Goal: Information Seeking & Learning: Learn about a topic

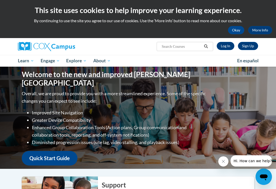
click at [228, 46] on link "Log In" at bounding box center [226, 46] width 18 height 8
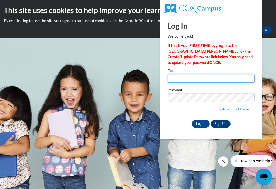
click at [191, 77] on input "Email" at bounding box center [211, 78] width 87 height 9
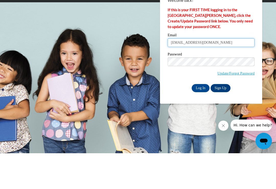
type input "deepkaur201984@yahoo.com"
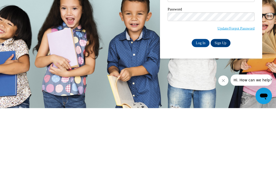
click at [201, 120] on input "Log In" at bounding box center [201, 124] width 18 height 8
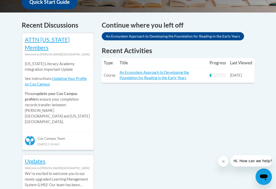
scroll to position [199, 0]
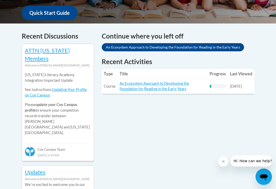
click at [161, 84] on link "An Ecosystem Approach to Developing the Foundation for Reading in the Early Yea…" at bounding box center [155, 86] width 70 height 10
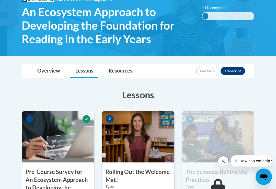
scroll to position [89, 0]
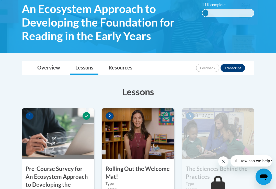
click at [80, 67] on link "Lessons" at bounding box center [84, 68] width 28 height 14
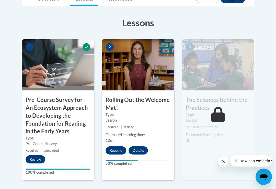
scroll to position [160, 0]
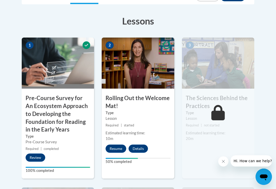
click at [30, 115] on h3 "Pre-Course Survey for An Ecosystem Approach to Developing the Foundation for Re…" at bounding box center [58, 113] width 72 height 39
click at [41, 119] on h3 "Pre-Course Survey for An Ecosystem Approach to Developing the Foundation for Re…" at bounding box center [58, 113] width 72 height 39
click at [34, 116] on h3 "Pre-Course Survey for An Ecosystem Approach to Developing the Foundation for Re…" at bounding box center [58, 113] width 72 height 39
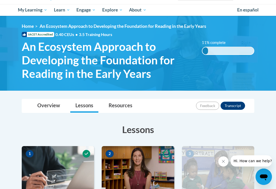
scroll to position [51, 0]
click at [56, 27] on span "An Ecosystem Approach to Developing the Foundation for Reading in the Early Yea…" at bounding box center [123, 26] width 167 height 5
click at [0, 0] on span "My Course Progress" at bounding box center [0, 0] width 0 height 0
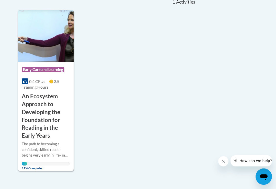
scroll to position [129, 0]
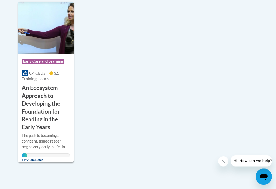
click at [30, 108] on h3 "An Ecosystem Approach to Developing the Foundation for Reading in the Early Yea…" at bounding box center [46, 107] width 48 height 47
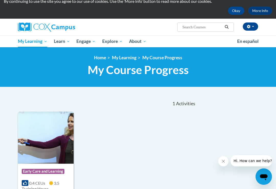
scroll to position [4, 0]
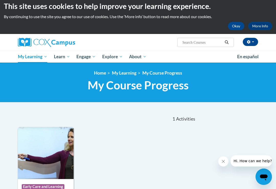
click at [0, 0] on span "Certificates" at bounding box center [0, 0] width 0 height 0
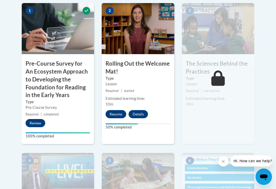
scroll to position [194, 0]
click at [38, 86] on h3 "Pre-Course Survey for An Ecosystem Approach to Developing the Foundation for Re…" at bounding box center [58, 79] width 72 height 39
click at [35, 76] on h3 "Pre-Course Survey for An Ecosystem Approach to Developing the Foundation for Re…" at bounding box center [58, 79] width 72 height 39
click at [37, 78] on h3 "Pre-Course Survey for An Ecosystem Approach to Developing the Foundation for Re…" at bounding box center [58, 79] width 72 height 39
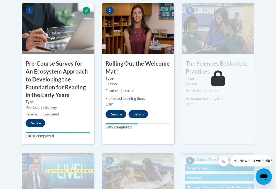
scroll to position [194, 0]
click at [35, 122] on button "Review" at bounding box center [36, 123] width 20 height 8
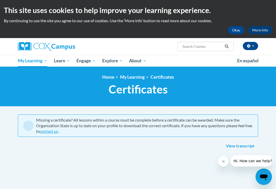
click at [0, 0] on span "Early Care and Learning" at bounding box center [0, 0] width 0 height 0
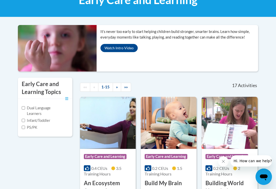
scroll to position [69, 0]
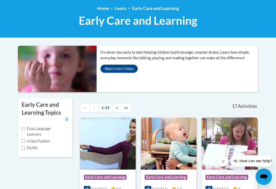
click at [114, 68] on button "Watch Intro Video" at bounding box center [119, 69] width 37 height 8
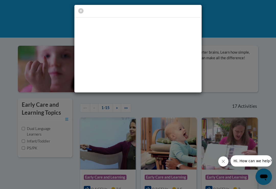
click at [251, 117] on div at bounding box center [138, 94] width 276 height 189
click at [252, 117] on div at bounding box center [138, 94] width 276 height 189
click at [252, 116] on div at bounding box center [138, 94] width 276 height 189
click at [79, 11] on icon "button" at bounding box center [80, 10] width 5 height 5
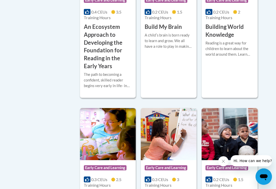
scroll to position [251, 0]
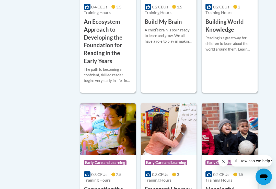
click at [97, 65] on h3 "An Ecosystem Approach to Developing the Foundation for Reading in the Early Yea…" at bounding box center [108, 41] width 48 height 47
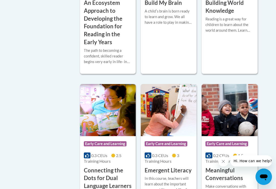
scroll to position [269, 0]
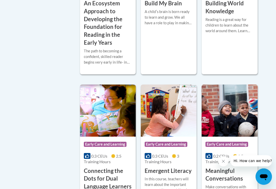
click at [94, 47] on h3 "An Ecosystem Approach to Developing the Foundation for Reading in the Early Yea…" at bounding box center [108, 23] width 48 height 47
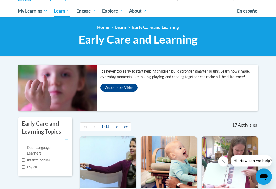
scroll to position [50, 0]
click at [112, 87] on button "Watch Intro Video" at bounding box center [119, 88] width 37 height 8
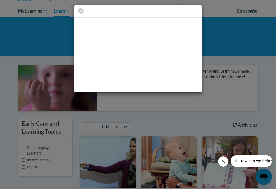
click at [259, 116] on div at bounding box center [138, 94] width 276 height 189
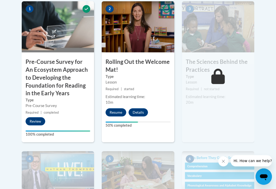
scroll to position [196, 0]
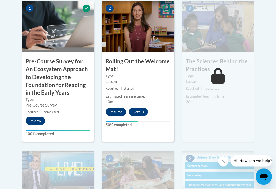
click at [38, 83] on h3 "Pre-Course Survey for An Ecosystem Approach to Developing the Foundation for Re…" at bounding box center [58, 77] width 72 height 39
click at [38, 92] on h3 "Pre-Course Survey for An Ecosystem Approach to Developing the Foundation for Re…" at bounding box center [58, 77] width 72 height 39
click at [33, 92] on h3 "Pre-Course Survey for An Ecosystem Approach to Developing the Foundation for Re…" at bounding box center [58, 77] width 72 height 39
click at [31, 85] on h3 "Pre-Course Survey for An Ecosystem Approach to Developing the Foundation for Re…" at bounding box center [58, 77] width 72 height 39
click at [32, 86] on h3 "Pre-Course Survey for An Ecosystem Approach to Developing the Foundation for Re…" at bounding box center [58, 77] width 72 height 39
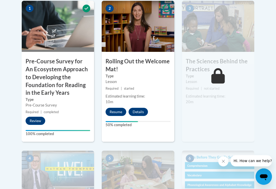
click at [32, 90] on h3 "Pre-Course Survey for An Ecosystem Approach to Developing the Foundation for Re…" at bounding box center [58, 77] width 72 height 39
click at [31, 91] on h3 "Pre-Course Survey for An Ecosystem Approach to Developing the Foundation for Re…" at bounding box center [58, 77] width 72 height 39
click at [31, 88] on h3 "Pre-Course Survey for An Ecosystem Approach to Developing the Foundation for Re…" at bounding box center [58, 77] width 72 height 39
click at [32, 90] on h3 "Pre-Course Survey for An Ecosystem Approach to Developing the Foundation for Re…" at bounding box center [58, 77] width 72 height 39
click at [32, 91] on h3 "Pre-Course Survey for An Ecosystem Approach to Developing the Foundation for Re…" at bounding box center [58, 77] width 72 height 39
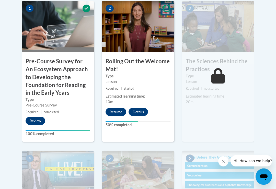
click at [34, 89] on h3 "Pre-Course Survey for An Ecosystem Approach to Developing the Foundation for Re…" at bounding box center [58, 77] width 72 height 39
click at [1, 95] on body "This site uses cookies to help improve your learning experience. By continuing …" at bounding box center [138, 172] width 276 height 737
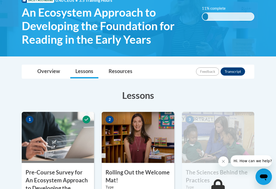
scroll to position [81, 0]
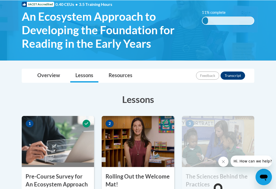
click at [224, 19] on div "11% complete 0.001%" at bounding box center [228, 20] width 52 height 8
click at [222, 21] on div "11% complete 0.001%" at bounding box center [228, 20] width 52 height 8
click at [222, 18] on div "11% complete 0.001%" at bounding box center [228, 20] width 52 height 8
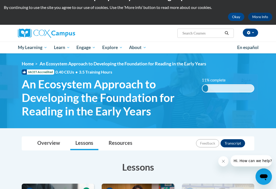
scroll to position [12, 0]
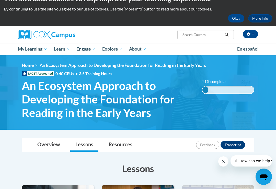
click at [123, 62] on img at bounding box center [138, 92] width 276 height 75
click at [116, 67] on span "An Ecosystem Approach to Developing the Foundation for Reading in the Early Yea…" at bounding box center [123, 65] width 167 height 5
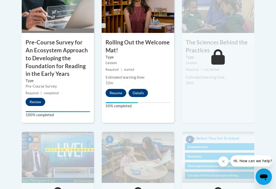
scroll to position [216, 0]
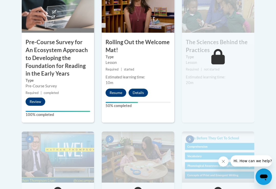
click at [34, 100] on button "Review" at bounding box center [36, 102] width 20 height 8
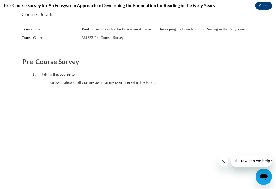
scroll to position [0, 0]
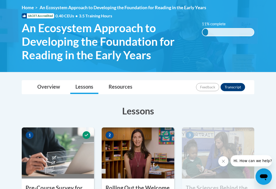
scroll to position [69, 0]
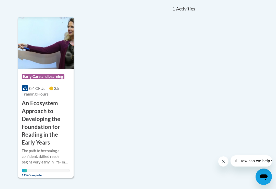
scroll to position [101, 0]
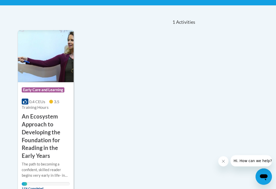
click at [37, 128] on h3 "An Ecosystem Approach to Developing the Foundation for Reading in the Early Yea…" at bounding box center [46, 136] width 48 height 47
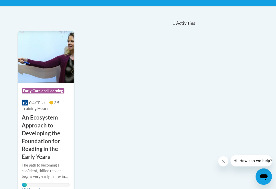
scroll to position [100, 0]
click at [25, 181] on div "The path to becoming a confident, skilled reader begins very early in life- in …" at bounding box center [46, 175] width 48 height 24
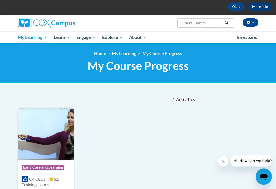
scroll to position [0, 0]
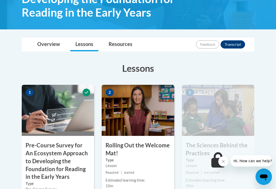
scroll to position [111, 0]
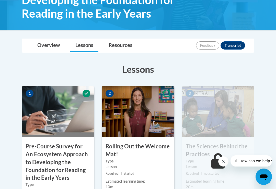
click at [37, 117] on img at bounding box center [58, 111] width 72 height 51
click at [47, 115] on img at bounding box center [58, 111] width 72 height 51
click at [46, 116] on img at bounding box center [58, 111] width 72 height 51
click at [52, 148] on h3 "Pre-Course Survey for An Ecosystem Approach to Developing the Foundation for Re…" at bounding box center [58, 162] width 72 height 39
click at [49, 146] on h3 "Pre-Course Survey for An Ecosystem Approach to Developing the Foundation for Re…" at bounding box center [58, 162] width 72 height 39
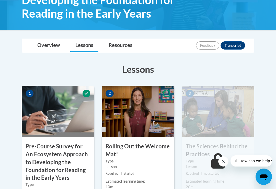
click at [51, 141] on div "1 Pre-Course Survey for An Ecosystem Approach to Developing the Foundation for …" at bounding box center [58, 156] width 72 height 141
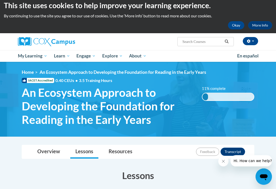
scroll to position [0, 0]
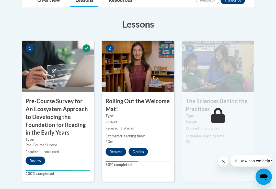
scroll to position [146, 0]
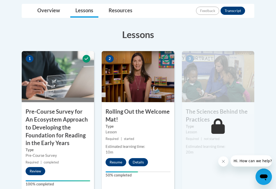
click at [85, 59] on icon at bounding box center [87, 59] width 8 height 8
click at [83, 59] on icon at bounding box center [87, 59] width 8 height 8
click at [32, 124] on h3 "Pre-Course Survey for An Ecosystem Approach to Developing the Foundation for Re…" at bounding box center [58, 127] width 72 height 39
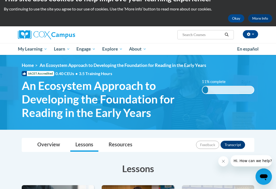
scroll to position [0, 0]
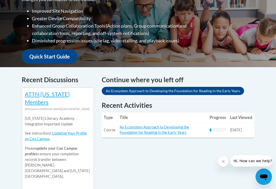
scroll to position [149, 0]
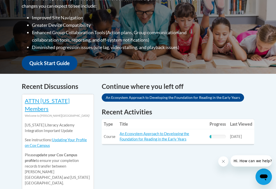
click at [118, 96] on link "An Ecosystem Approach to Developing the Foundation for Reading in the Early Yea…" at bounding box center [173, 98] width 143 height 8
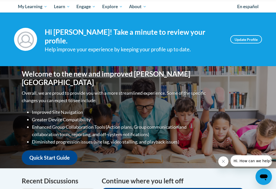
scroll to position [54, 0]
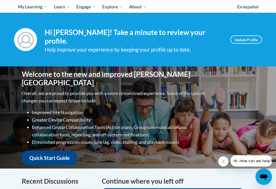
click at [255, 34] on div "Your profile Hi Amandeep Kaur! Take a minute to review your profile. Help impro…" at bounding box center [138, 40] width 248 height 28
click at [251, 37] on link "Update Profile" at bounding box center [247, 40] width 32 height 8
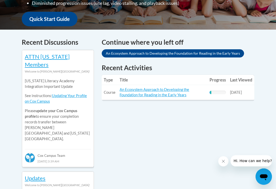
scroll to position [191, 0]
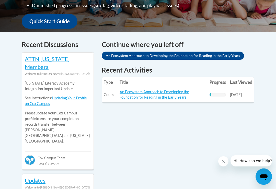
click at [242, 80] on th "Last Viewed" at bounding box center [241, 83] width 26 height 10
click at [181, 92] on link "An Ecosystem Approach to Developing the Foundation for Reading in the Early Yea…" at bounding box center [155, 95] width 70 height 10
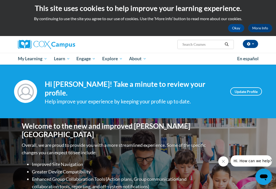
scroll to position [0, 0]
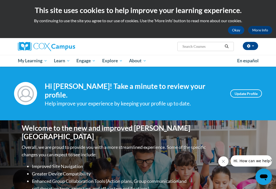
click at [262, 29] on link "More Info" at bounding box center [260, 30] width 24 height 8
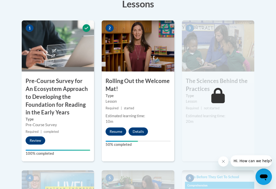
scroll to position [177, 0]
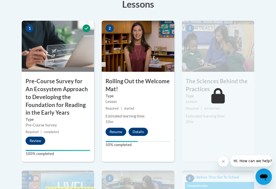
click at [40, 100] on h3 "Pre-Course Survey for An Ecosystem Approach to Developing the Foundation for Re…" at bounding box center [58, 97] width 72 height 39
click at [38, 93] on h3 "Pre-Course Survey for An Ecosystem Approach to Developing the Foundation for Re…" at bounding box center [58, 97] width 72 height 39
click at [40, 92] on h3 "Pre-Course Survey for An Ecosystem Approach to Developing the Foundation for Re…" at bounding box center [58, 97] width 72 height 39
click at [41, 94] on h3 "Pre-Course Survey for An Ecosystem Approach to Developing the Foundation for Re…" at bounding box center [58, 97] width 72 height 39
click at [44, 94] on h3 "Pre-Course Survey for An Ecosystem Approach to Developing the Foundation for Re…" at bounding box center [58, 97] width 72 height 39
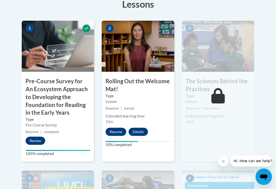
click at [44, 96] on h3 "Pre-Course Survey for An Ecosystem Approach to Developing the Foundation for Re…" at bounding box center [58, 97] width 72 height 39
click at [46, 97] on h3 "Pre-Course Survey for An Ecosystem Approach to Developing the Foundation for Re…" at bounding box center [58, 97] width 72 height 39
click at [45, 97] on h3 "Pre-Course Survey for An Ecosystem Approach to Developing the Foundation for Re…" at bounding box center [58, 97] width 72 height 39
click at [47, 97] on h3 "Pre-Course Survey for An Ecosystem Approach to Developing the Foundation for Re…" at bounding box center [58, 97] width 72 height 39
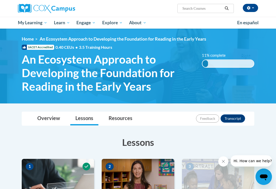
scroll to position [38, 0]
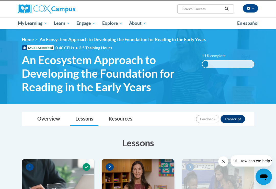
click at [232, 62] on div "11% complete 0.001%" at bounding box center [228, 64] width 52 height 8
click at [235, 62] on div "11% complete 0.001%" at bounding box center [228, 64] width 52 height 8
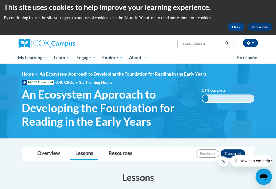
scroll to position [0, 0]
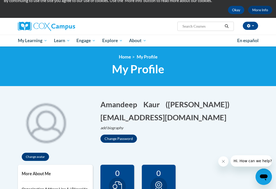
scroll to position [20, 0]
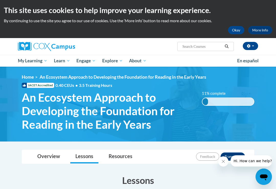
click at [266, 41] on div "[PERSON_NAME] ([GEOGRAPHIC_DATA]/[GEOGRAPHIC_DATA] UTC-05:00) My Profile Inbox …" at bounding box center [138, 52] width 276 height 29
click at [255, 44] on button "button" at bounding box center [250, 46] width 15 height 8
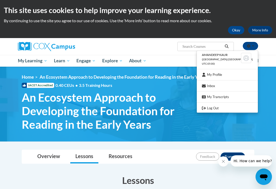
click at [191, 60] on div at bounding box center [138, 94] width 276 height 189
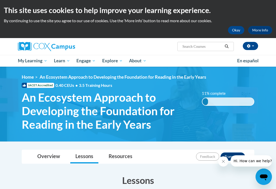
click at [233, 100] on div "11% complete 0.001%" at bounding box center [228, 102] width 52 height 8
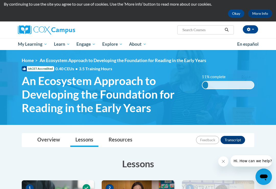
scroll to position [16, 0]
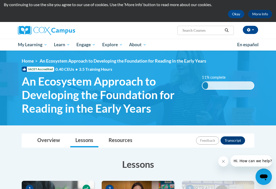
click at [116, 139] on link "Resources" at bounding box center [121, 141] width 34 height 14
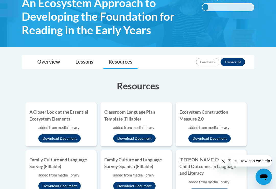
scroll to position [88, 0]
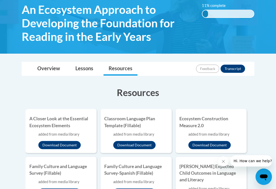
click at [82, 67] on link "Lessons" at bounding box center [84, 69] width 28 height 14
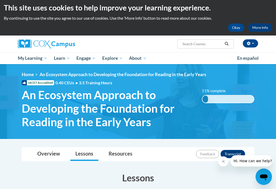
scroll to position [0, 0]
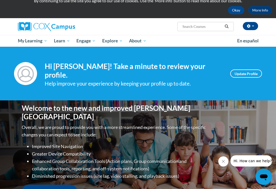
scroll to position [19, 0]
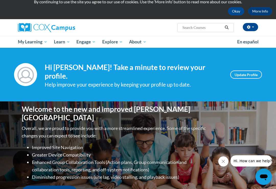
click at [229, 26] on button "Search" at bounding box center [227, 28] width 8 height 6
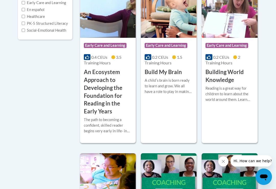
scroll to position [166, 0]
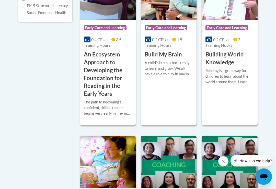
click at [93, 77] on h3 "An Ecosystem Approach to Developing the Foundation for Reading in the Early Yea…" at bounding box center [108, 74] width 48 height 47
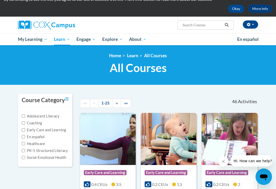
scroll to position [7, 0]
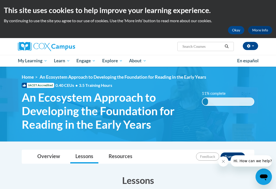
click at [239, 28] on button "Okay" at bounding box center [236, 30] width 16 height 8
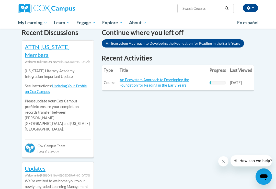
scroll to position [165, 0]
click at [165, 81] on link "An Ecosystem Approach to Developing the Foundation for Reading in the Early Yea…" at bounding box center [155, 83] width 70 height 10
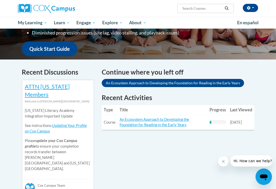
scroll to position [125, 0]
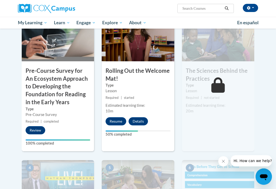
scroll to position [149, 0]
click at [34, 130] on button "Review" at bounding box center [36, 130] width 20 height 8
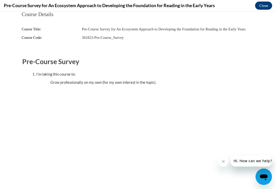
scroll to position [0, 0]
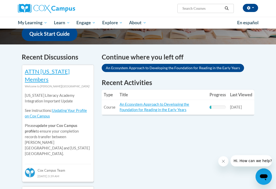
scroll to position [140, 0]
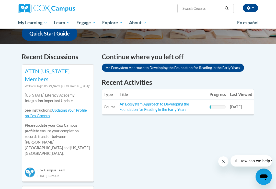
click at [243, 92] on th "Last Viewed" at bounding box center [241, 95] width 26 height 10
click at [221, 91] on th "Progress" at bounding box center [218, 95] width 20 height 10
click at [222, 90] on th "Progress" at bounding box center [218, 95] width 20 height 10
click at [226, 90] on th "Progress" at bounding box center [218, 95] width 20 height 10
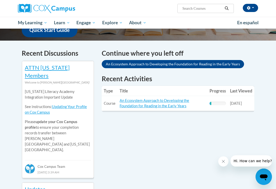
scroll to position [144, 0]
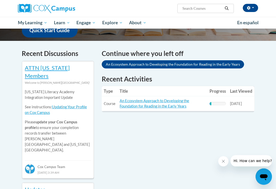
click at [168, 103] on link "An Ecosystem Approach to Developing the Foundation for Reading in the Early Yea…" at bounding box center [155, 104] width 70 height 10
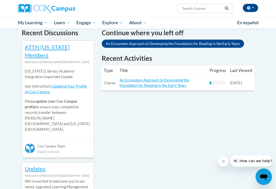
scroll to position [161, 0]
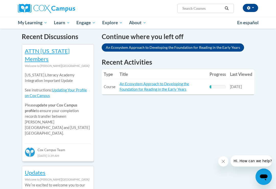
click at [192, 46] on link "An Ecosystem Approach to Developing the Foundation for Reading in the Early Yea…" at bounding box center [173, 47] width 143 height 8
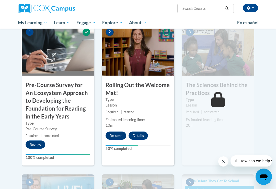
scroll to position [132, 0]
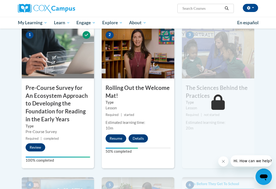
click at [42, 94] on h3 "Pre-Course Survey for An Ecosystem Approach to Developing the Foundation for Re…" at bounding box center [58, 103] width 72 height 39
click at [38, 97] on h3 "Pre-Course Survey for An Ecosystem Approach to Developing the Foundation for Re…" at bounding box center [58, 103] width 72 height 39
click at [40, 101] on h3 "Pre-Course Survey for An Ecosystem Approach to Developing the Foundation for Re…" at bounding box center [58, 103] width 72 height 39
click at [39, 99] on h3 "Pre-Course Survey for An Ecosystem Approach to Developing the Foundation for Re…" at bounding box center [58, 103] width 72 height 39
click at [32, 93] on h3 "Pre-Course Survey for An Ecosystem Approach to Developing the Foundation for Re…" at bounding box center [58, 103] width 72 height 39
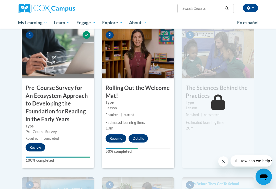
click at [37, 93] on h3 "Pre-Course Survey for An Ecosystem Approach to Developing the Foundation for Re…" at bounding box center [58, 103] width 72 height 39
click at [32, 94] on h3 "Pre-Course Survey for An Ecosystem Approach to Developing the Foundation for Re…" at bounding box center [58, 103] width 72 height 39
click at [36, 97] on h3 "Pre-Course Survey for An Ecosystem Approach to Developing the Foundation for Re…" at bounding box center [58, 103] width 72 height 39
click at [37, 97] on h3 "Pre-Course Survey for An Ecosystem Approach to Developing the Foundation for Re…" at bounding box center [58, 103] width 72 height 39
click at [39, 97] on h3 "Pre-Course Survey for An Ecosystem Approach to Developing the Foundation for Re…" at bounding box center [58, 103] width 72 height 39
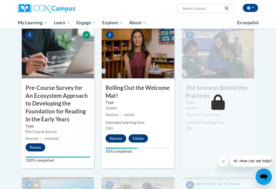
click at [38, 95] on h3 "Pre-Course Survey for An Ecosystem Approach to Developing the Foundation for Re…" at bounding box center [58, 103] width 72 height 39
click at [38, 94] on h3 "Pre-Course Survey for An Ecosystem Approach to Developing the Foundation for Re…" at bounding box center [58, 103] width 72 height 39
click at [40, 96] on h3 "Pre-Course Survey for An Ecosystem Approach to Developing the Foundation for Re…" at bounding box center [58, 103] width 72 height 39
click at [40, 95] on h3 "Pre-Course Survey for An Ecosystem Approach to Developing the Foundation for Re…" at bounding box center [58, 103] width 72 height 39
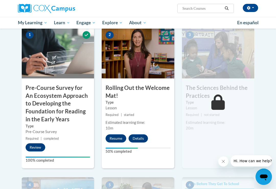
click at [39, 92] on h3 "Pre-Course Survey for An Ecosystem Approach to Developing the Foundation for Re…" at bounding box center [58, 103] width 72 height 39
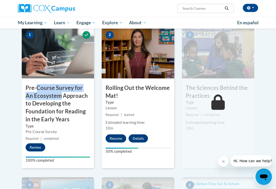
click at [48, 109] on h3 "Pre-Course Survey for An Ecosystem Approach to Developing the Foundation for Re…" at bounding box center [58, 103] width 72 height 39
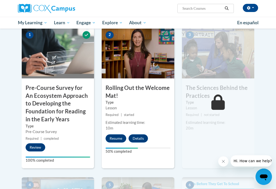
click at [45, 105] on h3 "Pre-Course Survey for An Ecosystem Approach to Developing the Foundation for Re…" at bounding box center [58, 103] width 72 height 39
click at [46, 103] on h3 "Pre-Course Survey for An Ecosystem Approach to Developing the Foundation for Re…" at bounding box center [58, 103] width 72 height 39
click at [45, 102] on h3 "Pre-Course Survey for An Ecosystem Approach to Developing the Foundation for Re…" at bounding box center [58, 103] width 72 height 39
click at [43, 104] on h3 "Pre-Course Survey for An Ecosystem Approach to Developing the Foundation for Re…" at bounding box center [58, 103] width 72 height 39
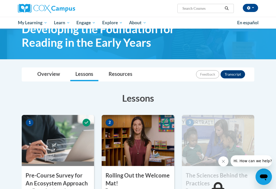
scroll to position [45, 0]
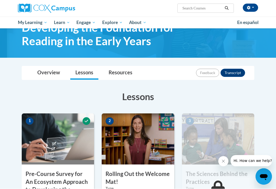
click at [44, 73] on link "Overview" at bounding box center [48, 74] width 33 height 14
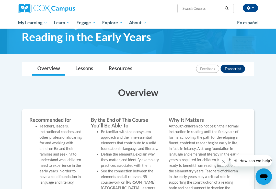
scroll to position [0, 0]
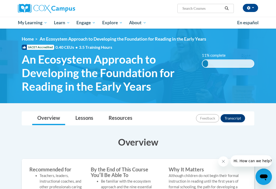
click at [232, 62] on div "11% complete 0.001%" at bounding box center [228, 64] width 52 height 8
click at [232, 61] on div "11% complete 0.001%" at bounding box center [228, 64] width 52 height 8
click at [231, 61] on div "11% complete 0.001%" at bounding box center [228, 64] width 52 height 8
click at [230, 59] on div "11% complete 11% complete 0.001%" at bounding box center [228, 60] width 60 height 15
click at [227, 62] on div "11% complete 0.001%" at bounding box center [228, 64] width 52 height 8
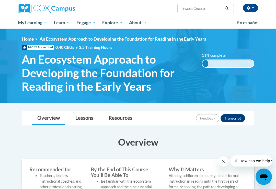
click at [83, 117] on link "Lessons" at bounding box center [84, 119] width 28 height 14
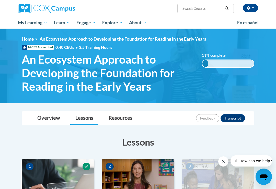
click at [26, 39] on link "Home" at bounding box center [28, 38] width 12 height 5
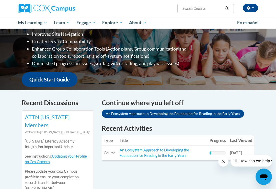
scroll to position [96, 0]
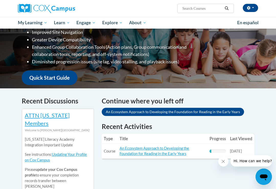
click at [199, 111] on link "An Ecosystem Approach to Developing the Foundation for Reading in the Early Yea…" at bounding box center [173, 112] width 143 height 8
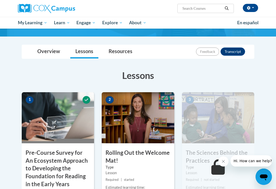
scroll to position [73, 0]
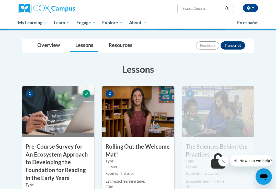
click at [50, 121] on img at bounding box center [58, 111] width 72 height 51
click at [26, 91] on img at bounding box center [58, 111] width 72 height 51
click at [49, 114] on img at bounding box center [58, 111] width 72 height 51
click at [45, 150] on h3 "Pre-Course Survey for An Ecosystem Approach to Developing the Foundation for Re…" at bounding box center [58, 162] width 72 height 39
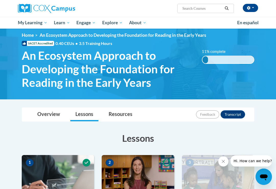
scroll to position [0, 0]
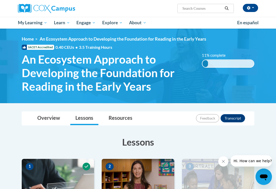
click at [0, 0] on span "Early Care and Learning" at bounding box center [0, 0] width 0 height 0
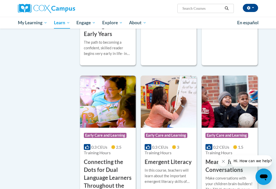
scroll to position [230, 0]
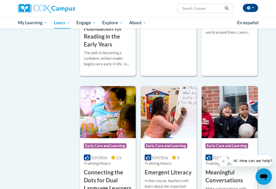
click at [95, 49] on h3 "An Ecosystem Approach to Developing the Foundation for Reading in the Early Yea…" at bounding box center [108, 25] width 48 height 47
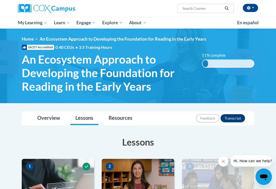
click at [227, 63] on div "11% complete 0.001%" at bounding box center [228, 64] width 52 height 8
click at [231, 60] on div "11% complete 0.001%" at bounding box center [228, 64] width 52 height 8
click at [232, 57] on div "11% complete 11% complete 0.001%" at bounding box center [228, 60] width 60 height 15
click at [235, 58] on div "11% complete 11% complete 0.001%" at bounding box center [228, 60] width 60 height 15
click at [234, 61] on div "11% complete 0.001%" at bounding box center [228, 64] width 52 height 8
